Goal: Book appointment/travel/reservation

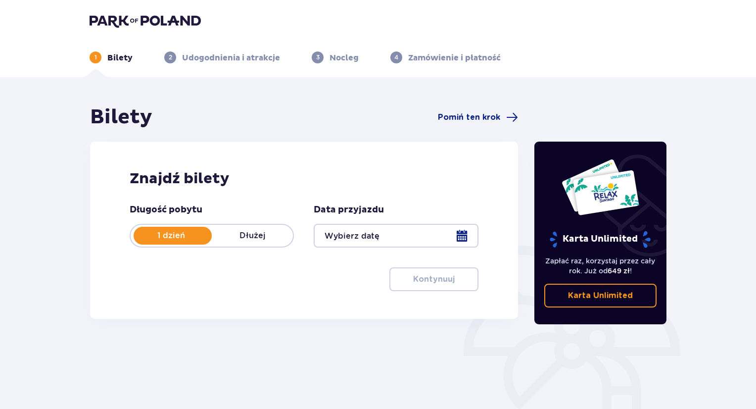
click at [254, 236] on p "Dłużej" at bounding box center [252, 235] width 81 height 11
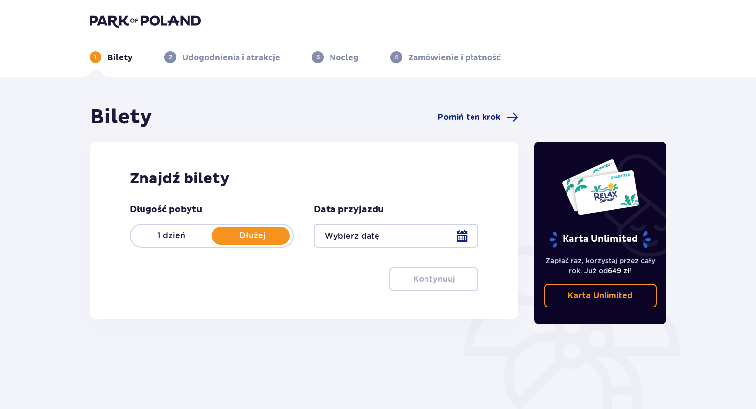
click at [353, 234] on div at bounding box center [396, 236] width 164 height 24
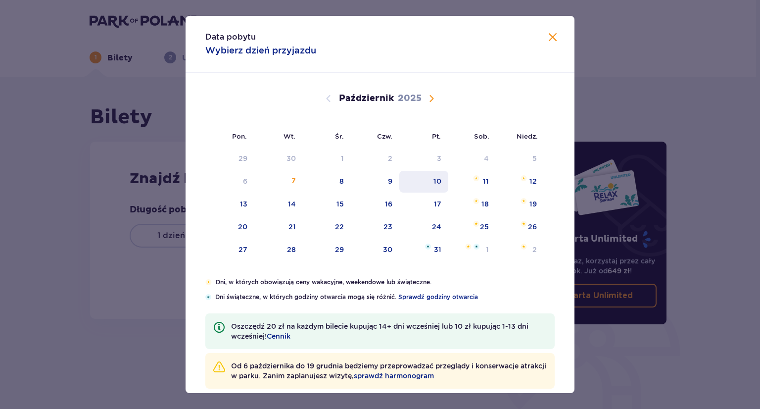
click at [443, 182] on div "10" at bounding box center [423, 182] width 49 height 22
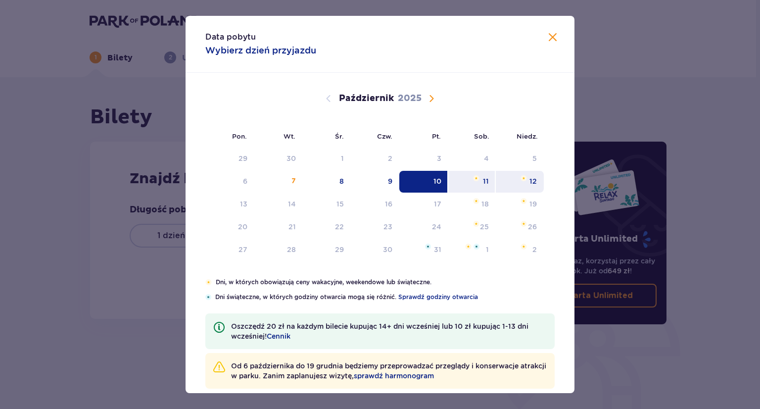
click at [535, 188] on div "12" at bounding box center [520, 182] width 48 height 22
type input "10.10.25 - 12.10.25"
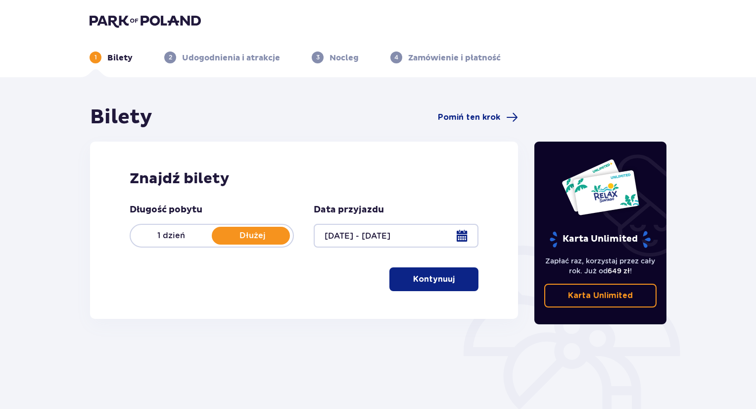
click at [429, 281] on p "Kontynuuj" at bounding box center [434, 279] width 42 height 11
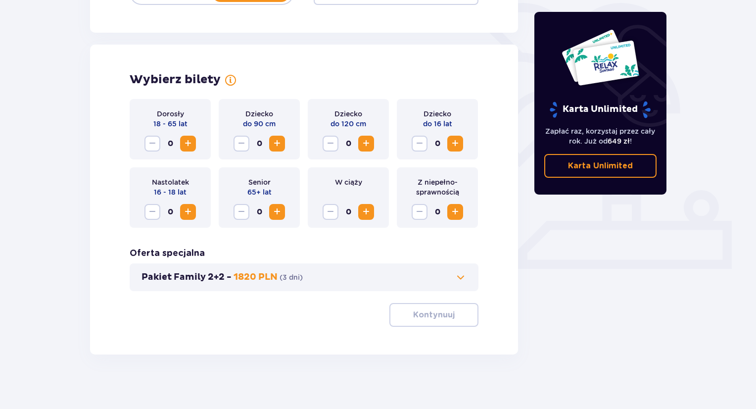
scroll to position [247, 0]
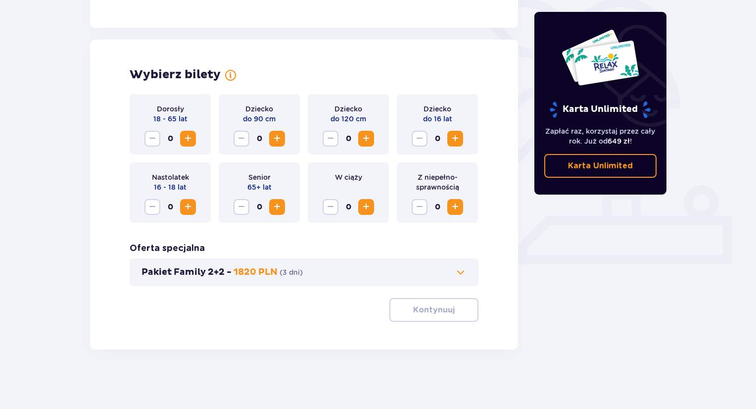
click at [191, 145] on button "Zwiększ" at bounding box center [188, 139] width 16 height 16
click at [435, 307] on p "Kontynuuj" at bounding box center [434, 309] width 42 height 11
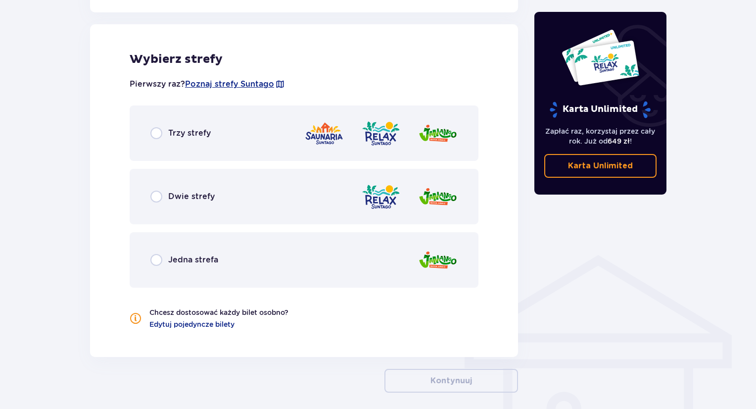
scroll to position [549, 0]
click at [154, 133] on input "radio" at bounding box center [156, 133] width 12 height 12
radio input "true"
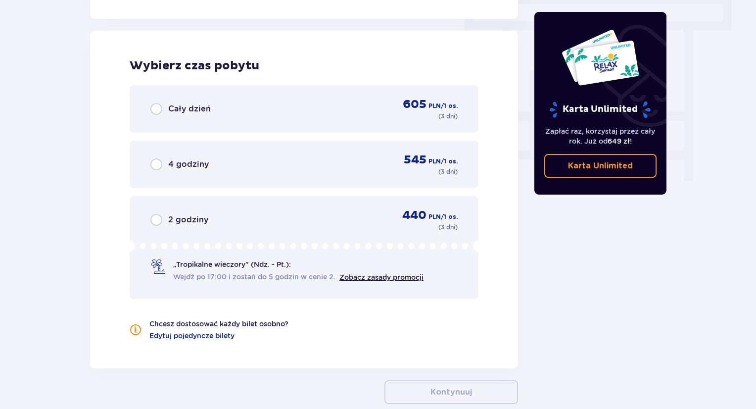
scroll to position [893, 0]
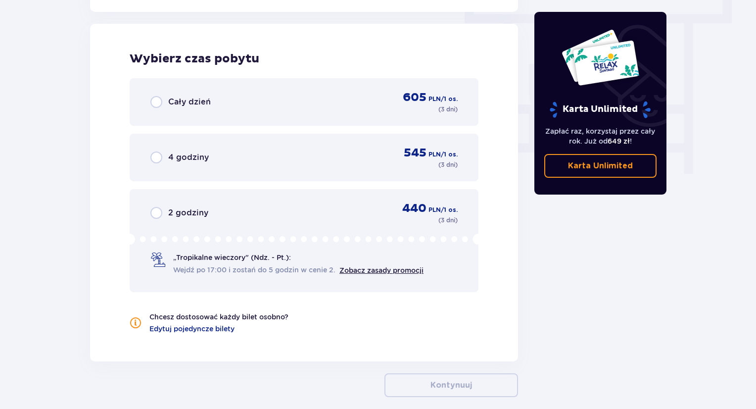
click at [152, 104] on input "radio" at bounding box center [156, 102] width 12 height 12
radio input "true"
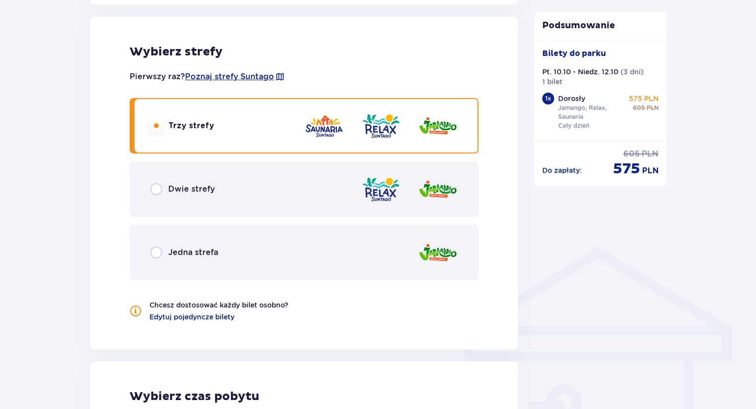
scroll to position [550, 0]
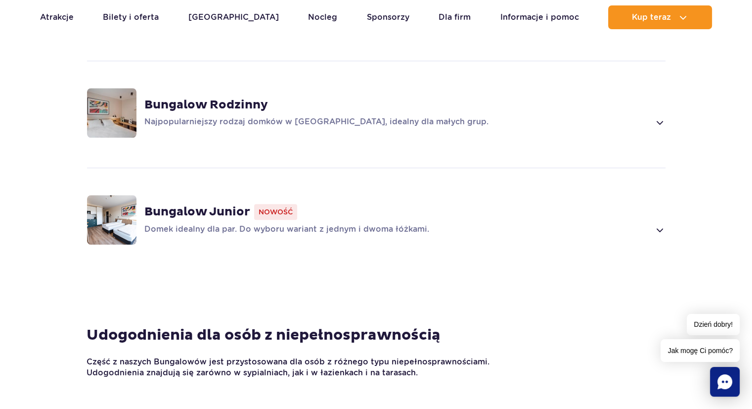
scroll to position [841, 0]
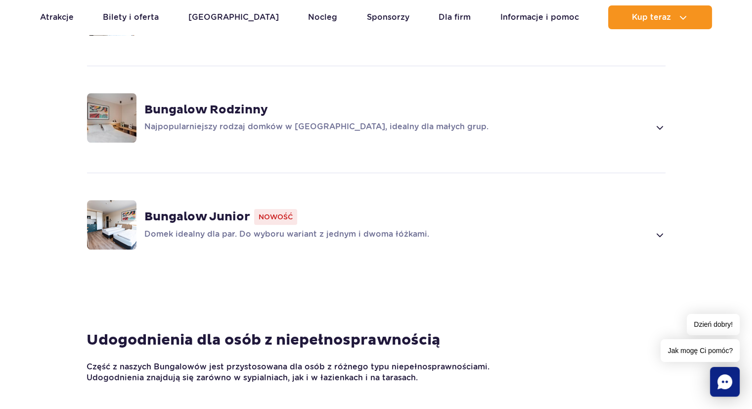
click at [272, 209] on span "Nowość" at bounding box center [275, 217] width 43 height 16
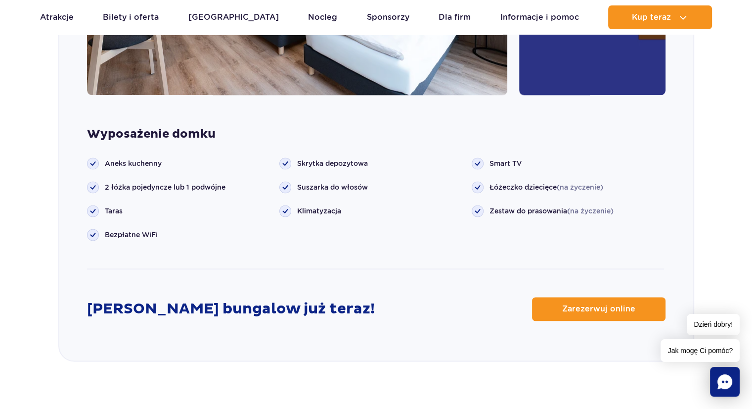
scroll to position [1297, 0]
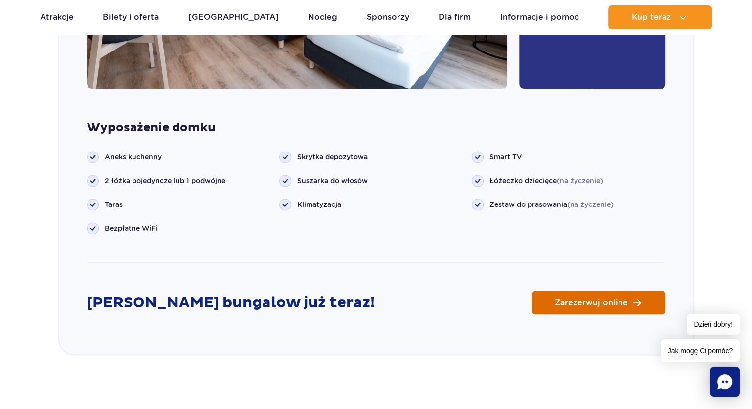
click at [587, 290] on link "Zarezerwuj online" at bounding box center [599, 302] width 134 height 24
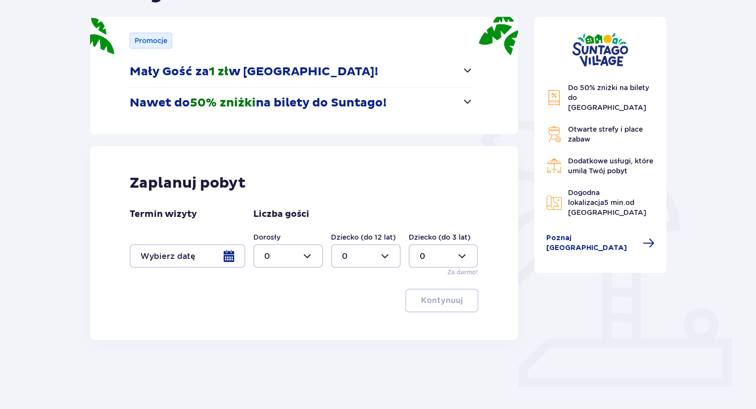
scroll to position [141, 0]
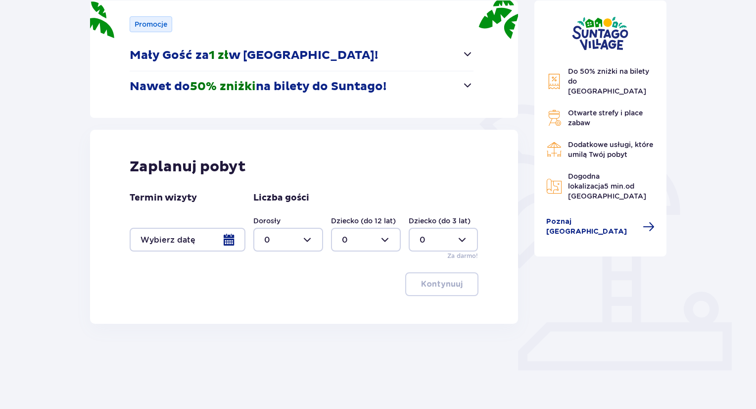
click at [225, 242] on div at bounding box center [188, 240] width 116 height 24
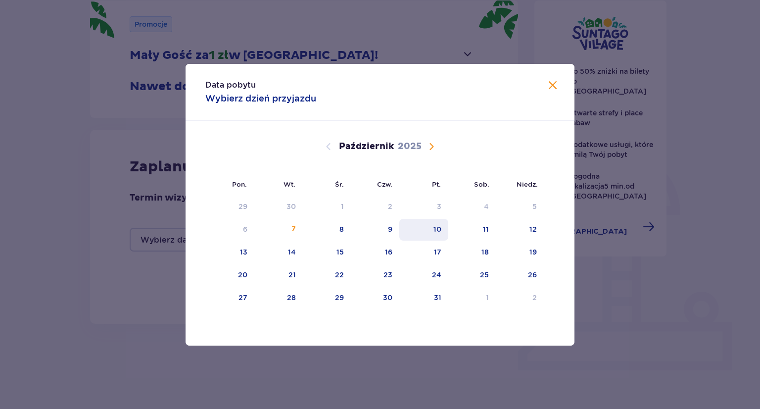
click at [433, 231] on div "10" at bounding box center [437, 229] width 8 height 10
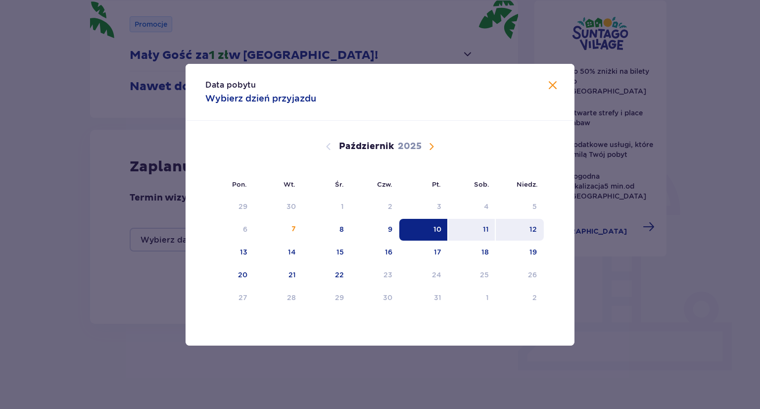
click at [528, 234] on div "12" at bounding box center [520, 230] width 48 height 22
type input "10.10.25 - 12.10.25"
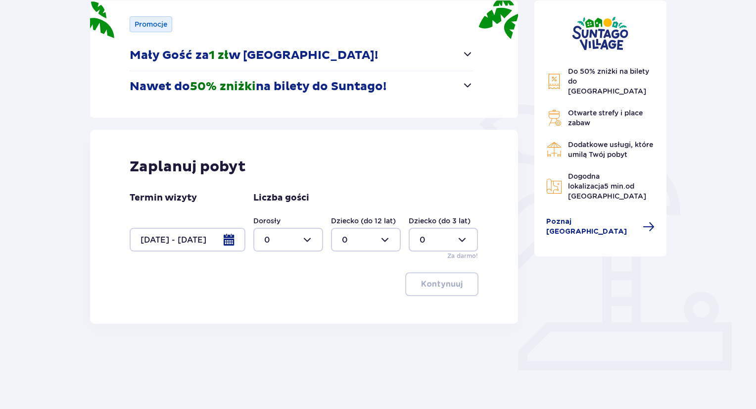
click at [309, 236] on div at bounding box center [288, 240] width 70 height 24
click at [277, 308] on div "2" at bounding box center [288, 311] width 48 height 11
type input "2"
click at [447, 280] on p "Kontynuuj" at bounding box center [442, 283] width 42 height 11
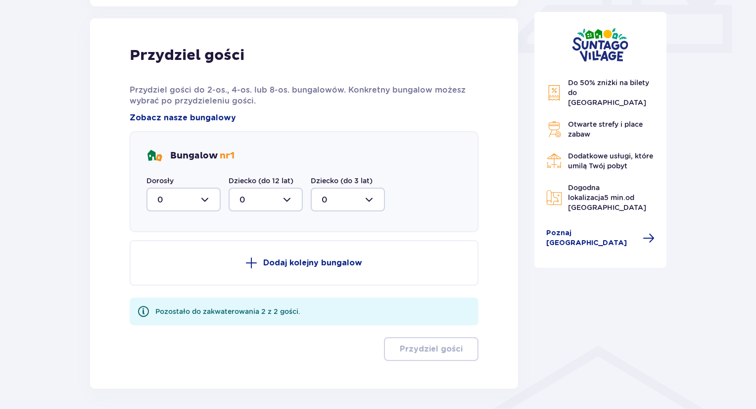
scroll to position [464, 0]
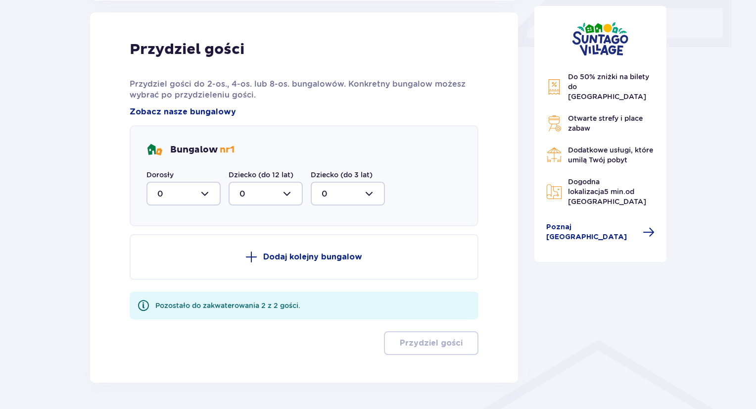
click at [207, 190] on div at bounding box center [183, 194] width 74 height 24
click at [164, 262] on div "2" at bounding box center [183, 265] width 52 height 11
type input "2"
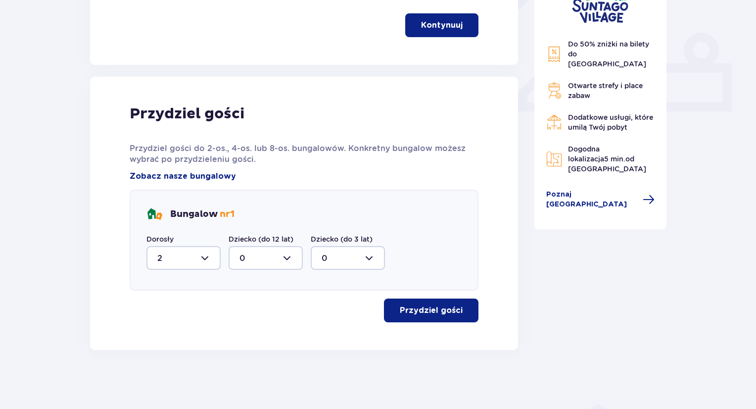
click at [455, 312] on button "Przydziel gości" at bounding box center [431, 310] width 94 height 24
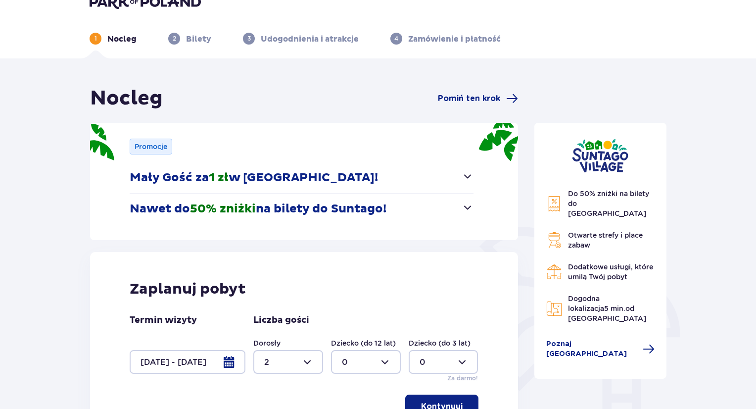
scroll to position [0, 0]
